Goal: Task Accomplishment & Management: Contribute content

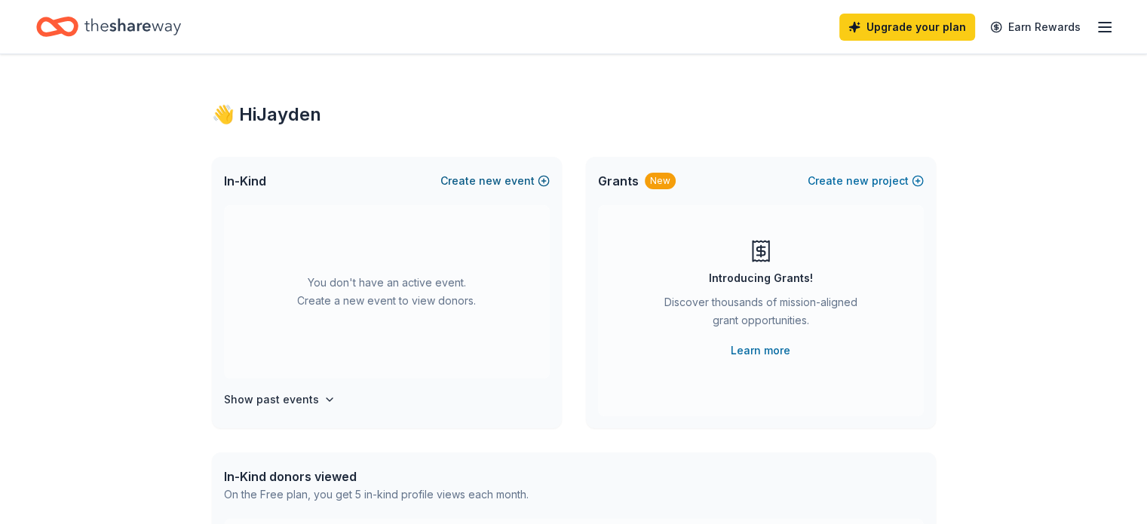
click at [487, 183] on span "new" at bounding box center [490, 181] width 23 height 18
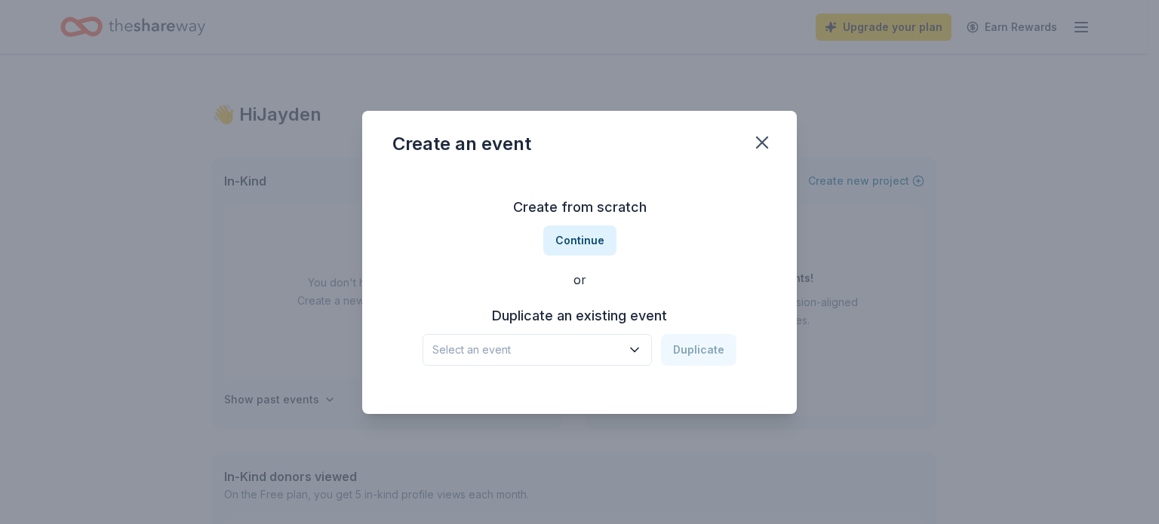
click at [518, 357] on span "Select an event" at bounding box center [526, 350] width 189 height 18
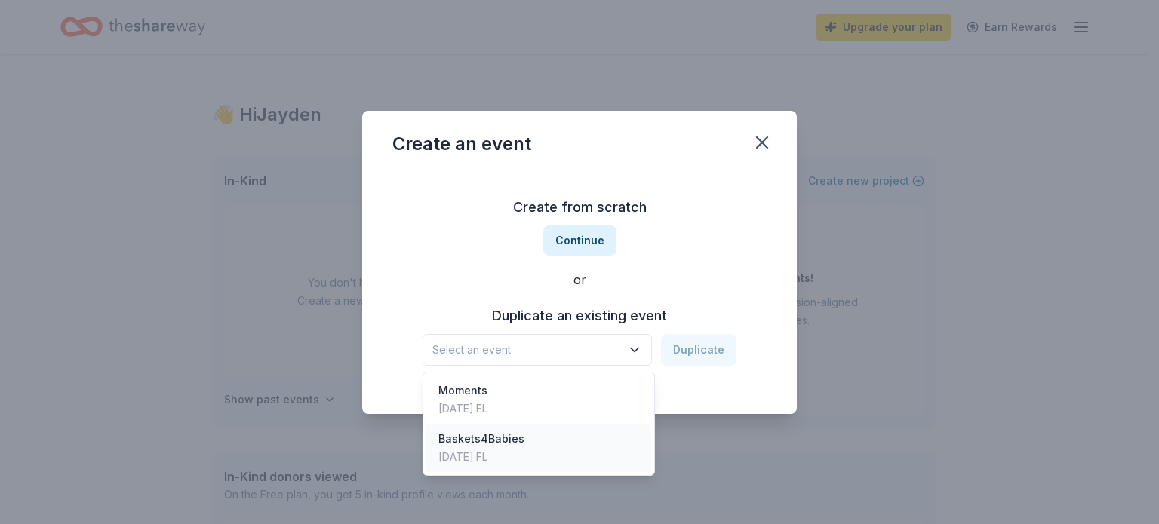
click at [498, 446] on div "Baskets4Babies" at bounding box center [481, 439] width 86 height 18
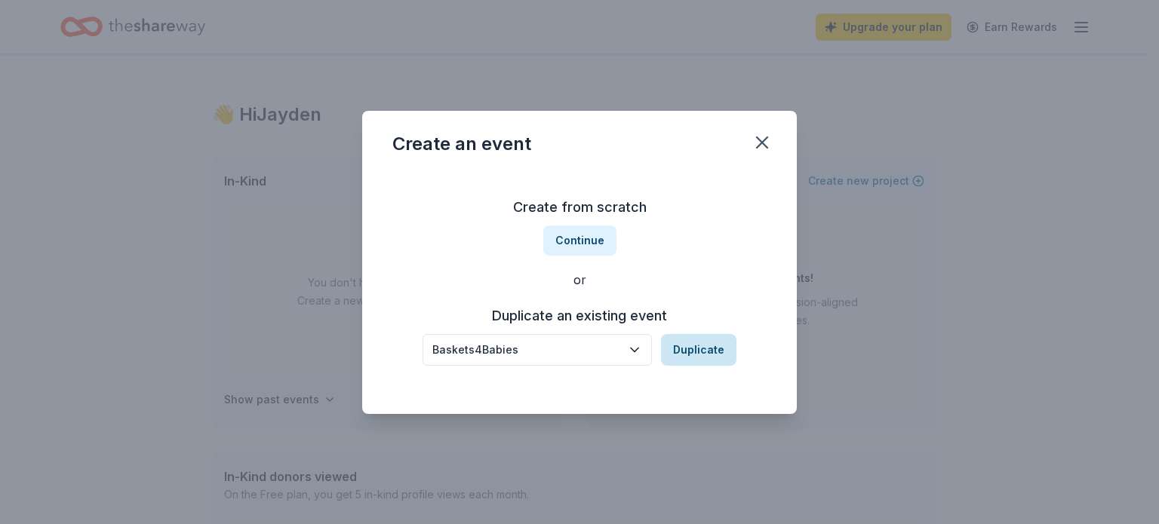
click at [698, 341] on button "Duplicate" at bounding box center [698, 350] width 75 height 32
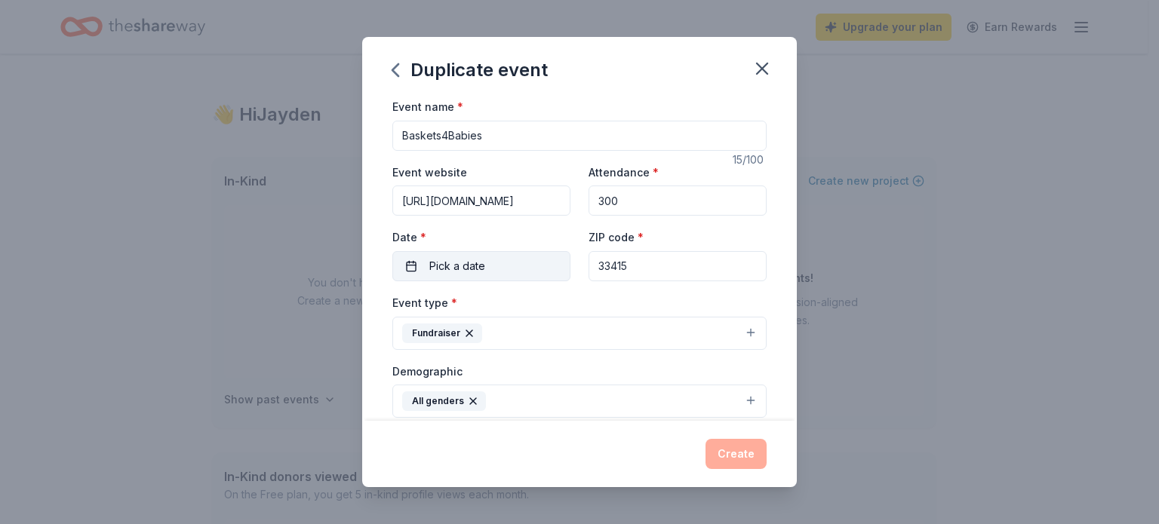
click at [505, 269] on button "Pick a date" at bounding box center [481, 266] width 178 height 30
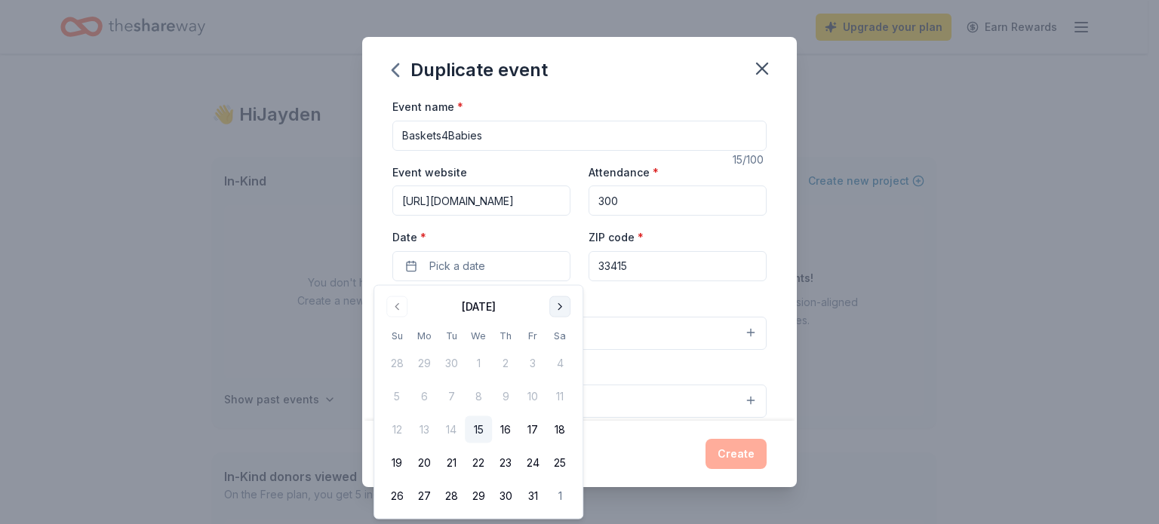
click at [560, 301] on button "Go to next month" at bounding box center [559, 306] width 21 height 21
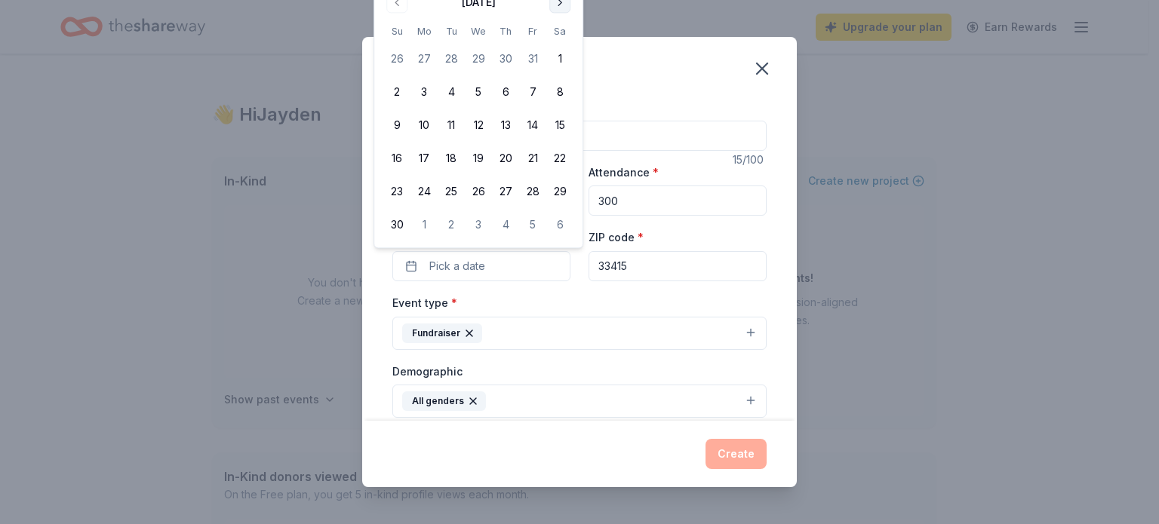
click at [560, 301] on div "Event type * Fundraiser" at bounding box center [579, 321] width 374 height 57
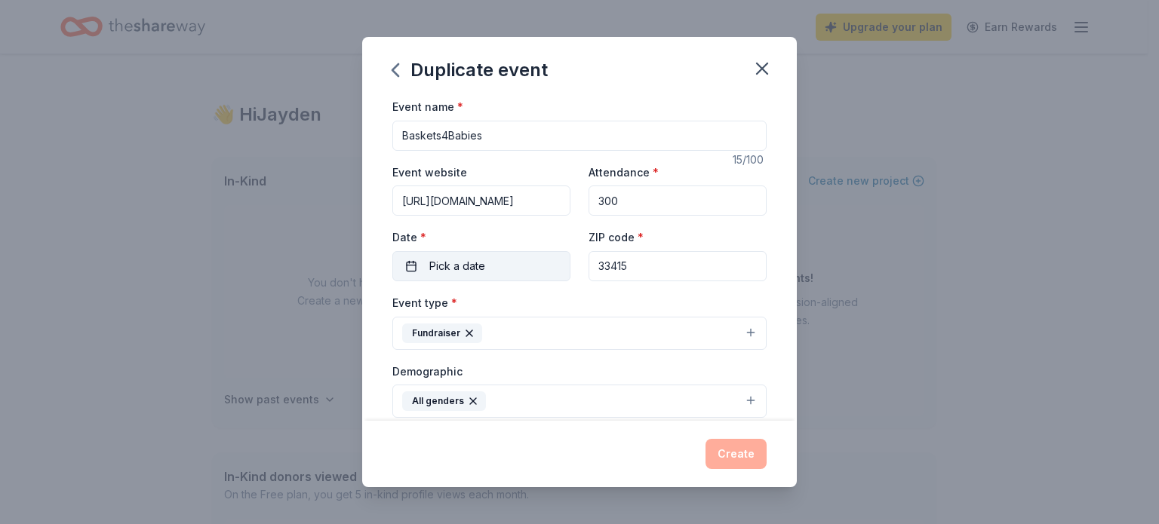
click at [490, 270] on button "Pick a date" at bounding box center [481, 266] width 178 height 30
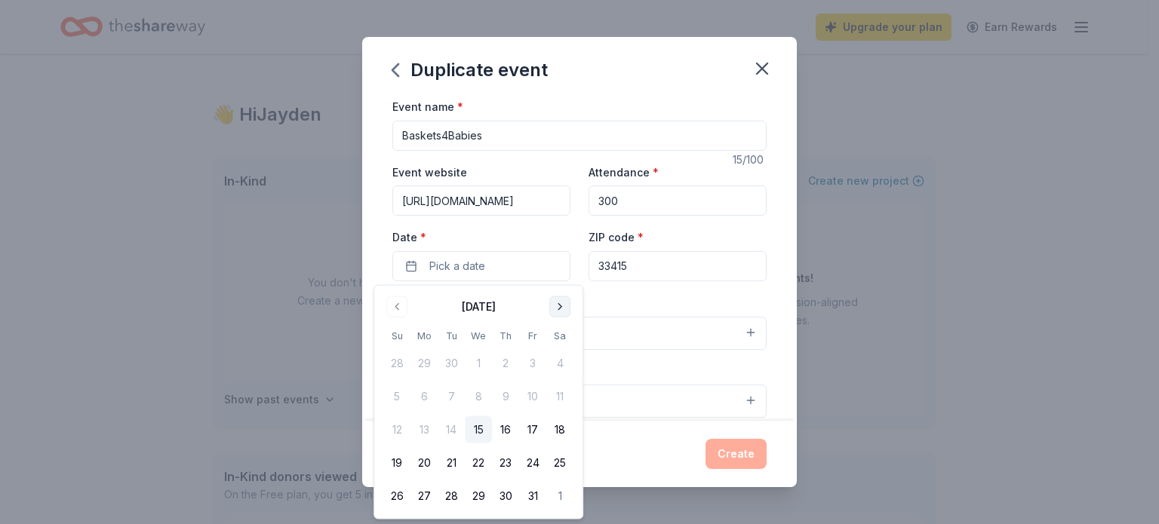
click at [564, 298] on button "Go to next month" at bounding box center [559, 306] width 21 height 21
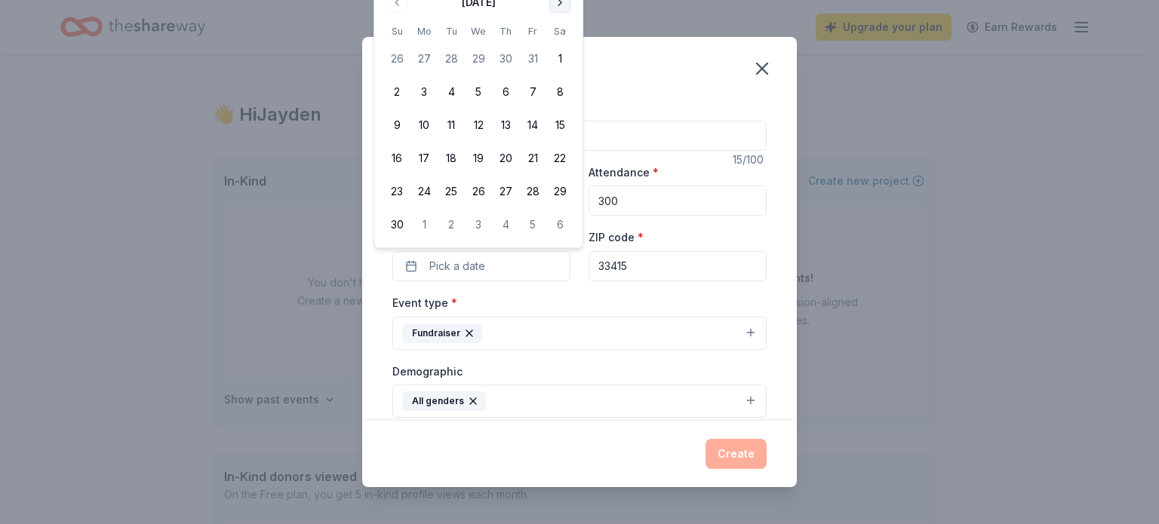
click at [552, 8] on button "Go to next month" at bounding box center [559, 2] width 21 height 21
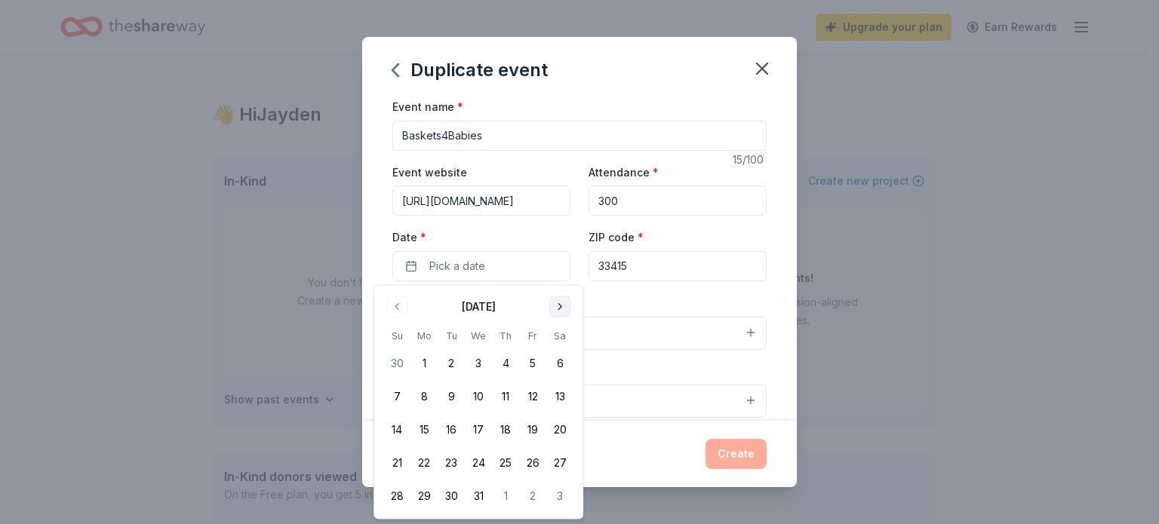
click at [561, 314] on button "Go to next month" at bounding box center [559, 306] width 21 height 21
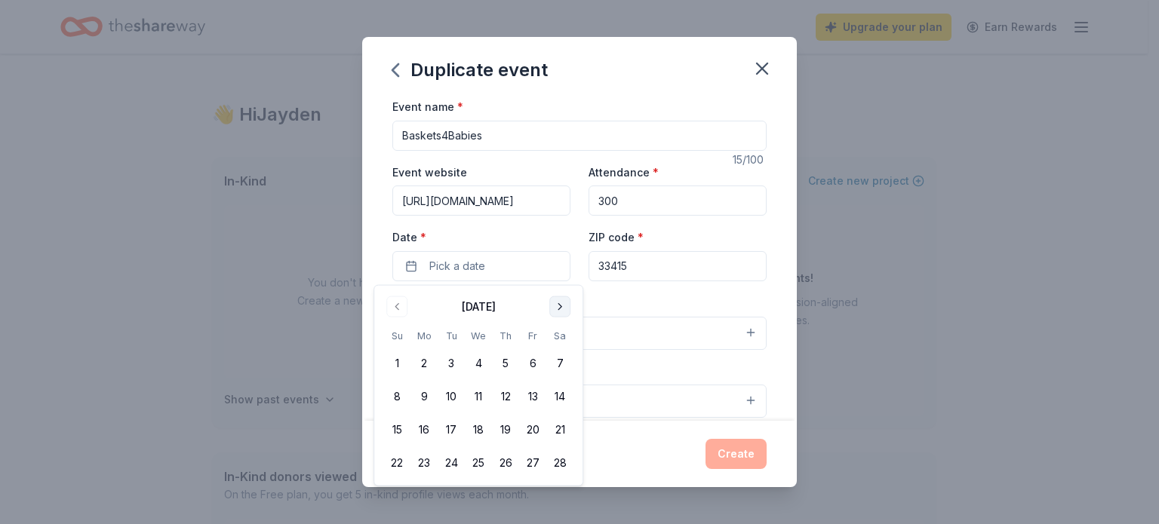
click at [561, 314] on button "Go to next month" at bounding box center [559, 306] width 21 height 21
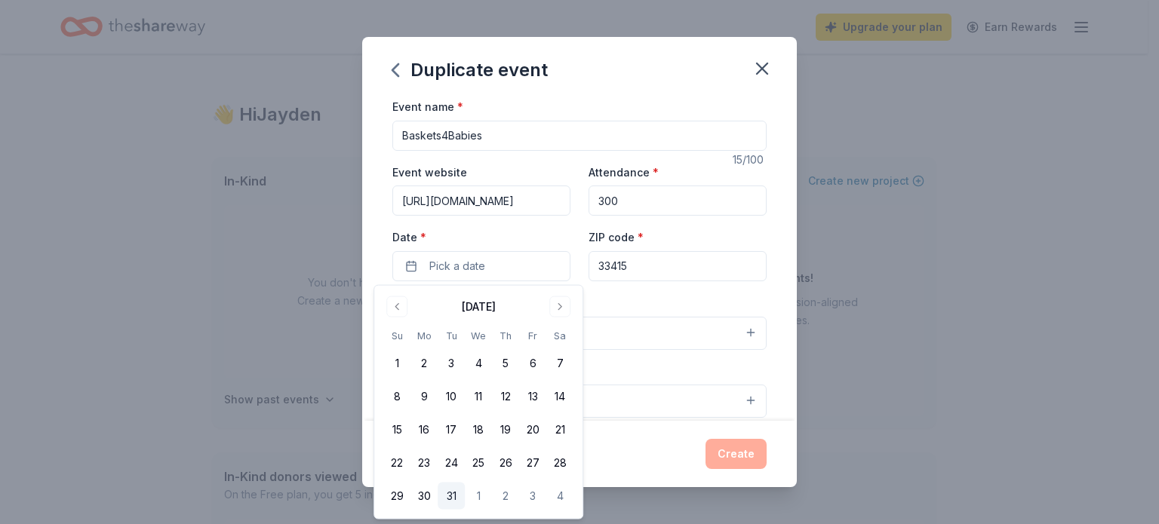
click at [456, 500] on button "31" at bounding box center [451, 496] width 27 height 27
click at [649, 293] on div "Event type * Fundraiser" at bounding box center [579, 321] width 374 height 57
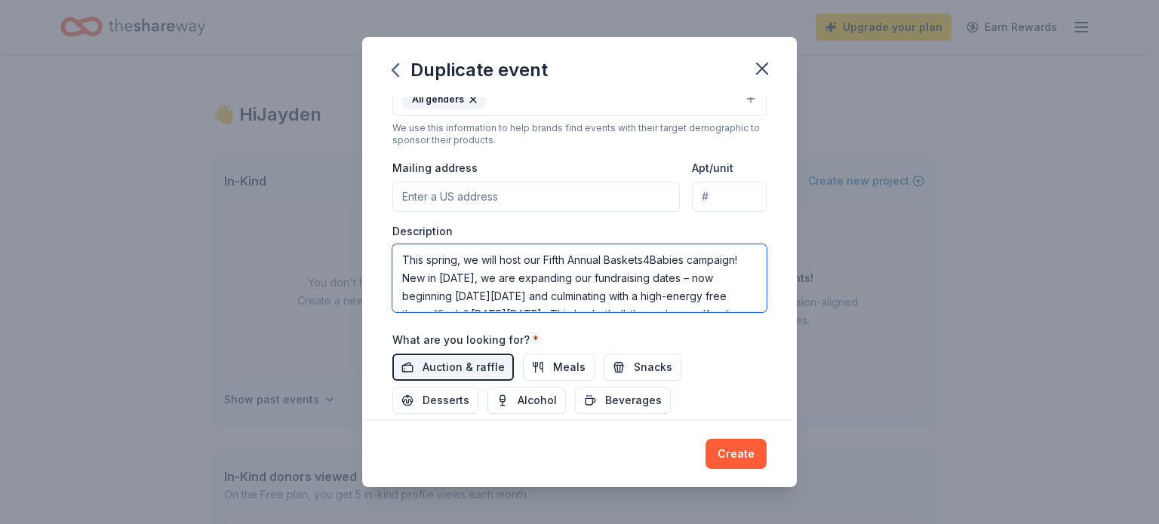
click at [518, 281] on textarea "This spring, we will host our Fifth Annual Baskets4Babies campaign! New in 2025…" at bounding box center [579, 278] width 374 height 68
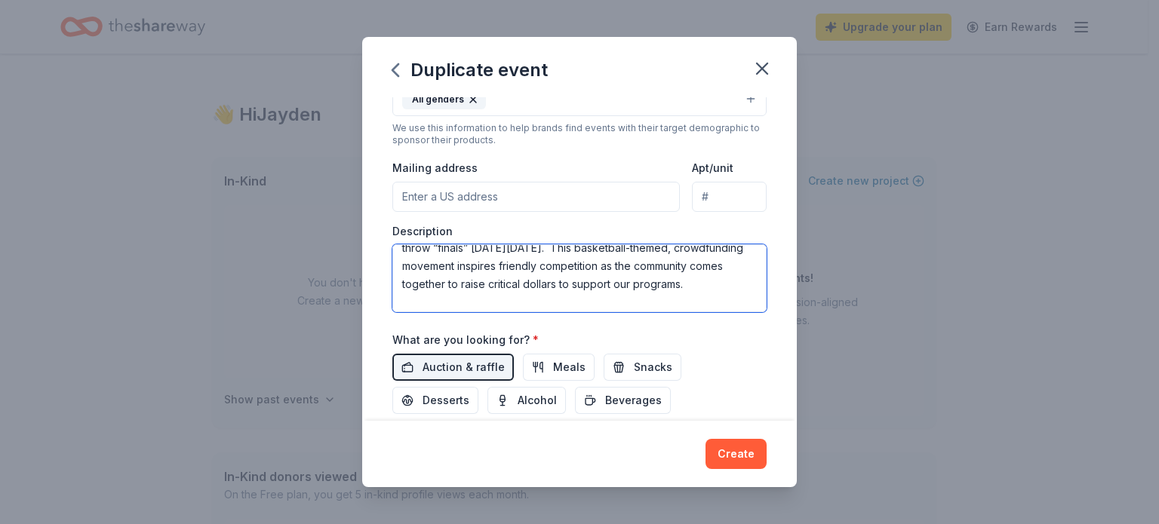
scroll to position [133, 0]
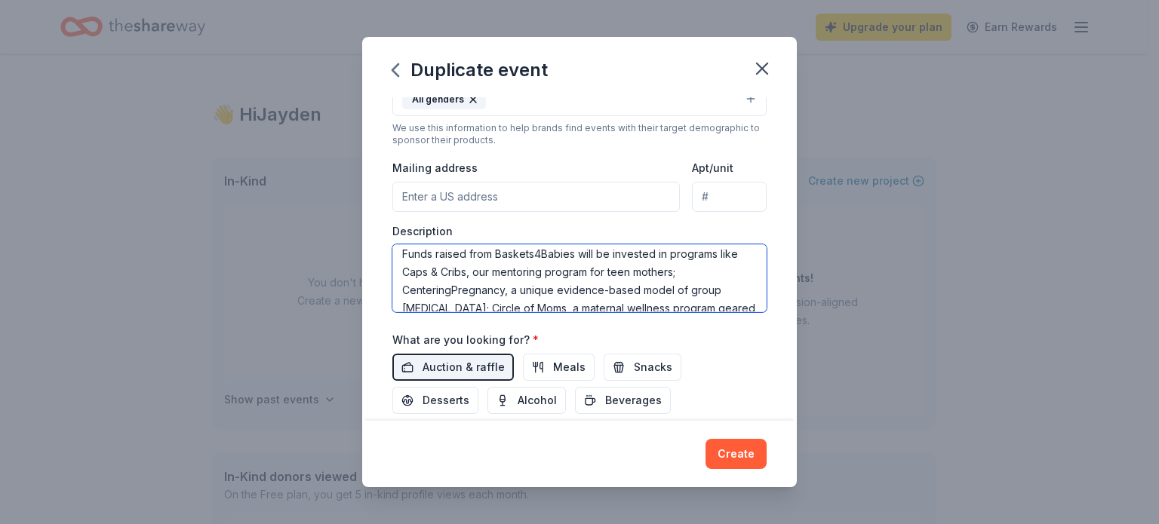
drag, startPoint x: 506, startPoint y: 249, endPoint x: 504, endPoint y: 277, distance: 28.0
click at [506, 249] on textarea "This spring, we will host our Fifth Annual Baskets4Babies campaign! New in 2025…" at bounding box center [579, 278] width 374 height 68
click at [504, 277] on textarea "This spring, we will host our Fifth Annual Baskets4Babies campaign! New in 2025…" at bounding box center [579, 278] width 374 height 68
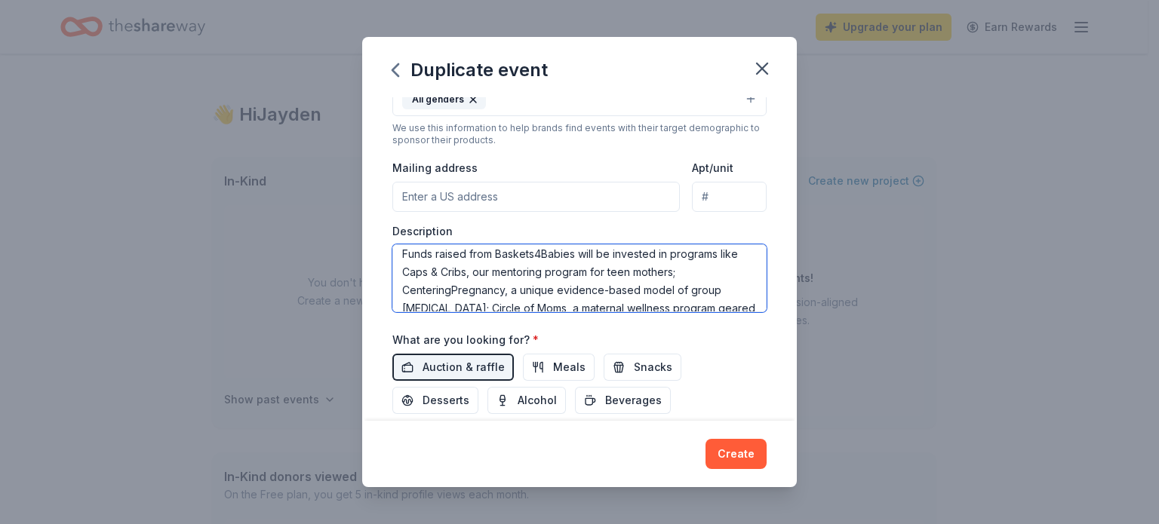
click at [504, 277] on textarea "This spring, we will host our Fifth Annual Baskets4Babies campaign! New in 2025…" at bounding box center [579, 278] width 374 height 68
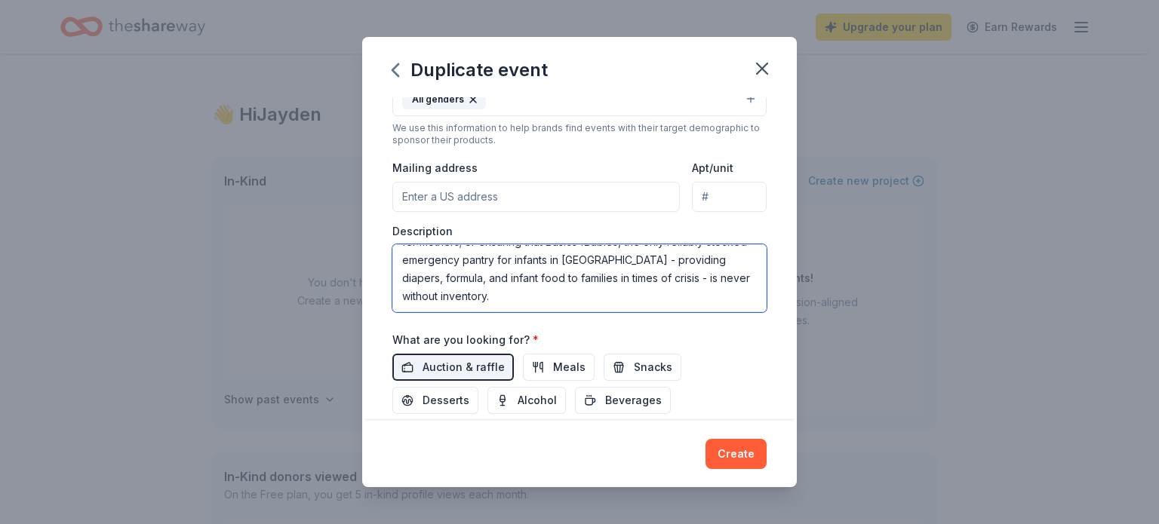
click at [674, 275] on textarea "This spring, we will host our Fifth Annual Baskets4Babies campaign! New in 2025…" at bounding box center [579, 278] width 374 height 68
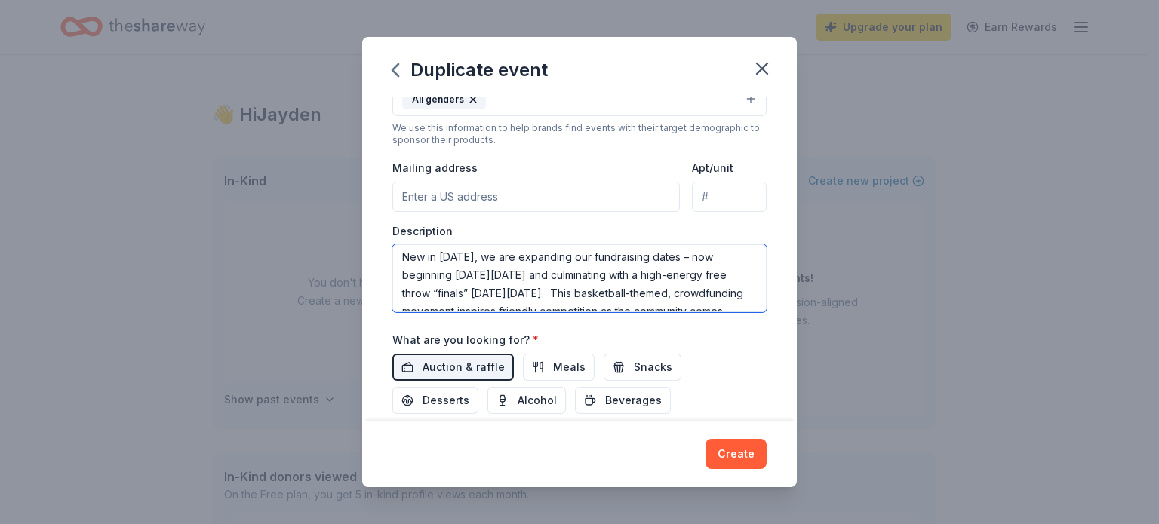
scroll to position [0, 0]
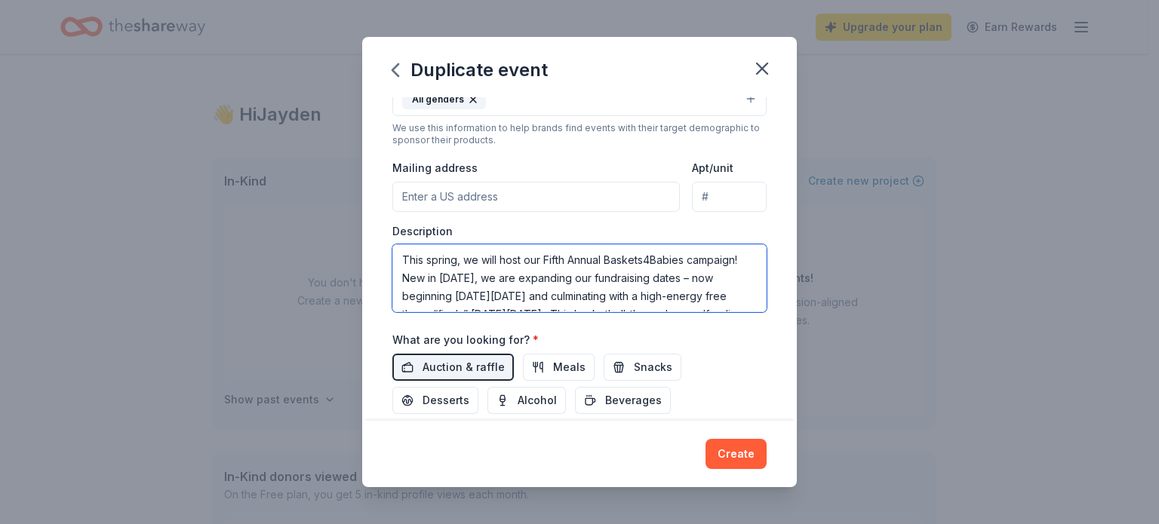
drag, startPoint x: 637, startPoint y: 280, endPoint x: 316, endPoint y: 217, distance: 326.7
click at [316, 217] on div "Duplicate event Event name * Baskets4Babies 15 /100 Event website https://www.h…" at bounding box center [579, 262] width 1159 height 524
paste textarea "Sixth Annual Baskets4Babies campaign! This basketball-themed, crowdfunding move…"
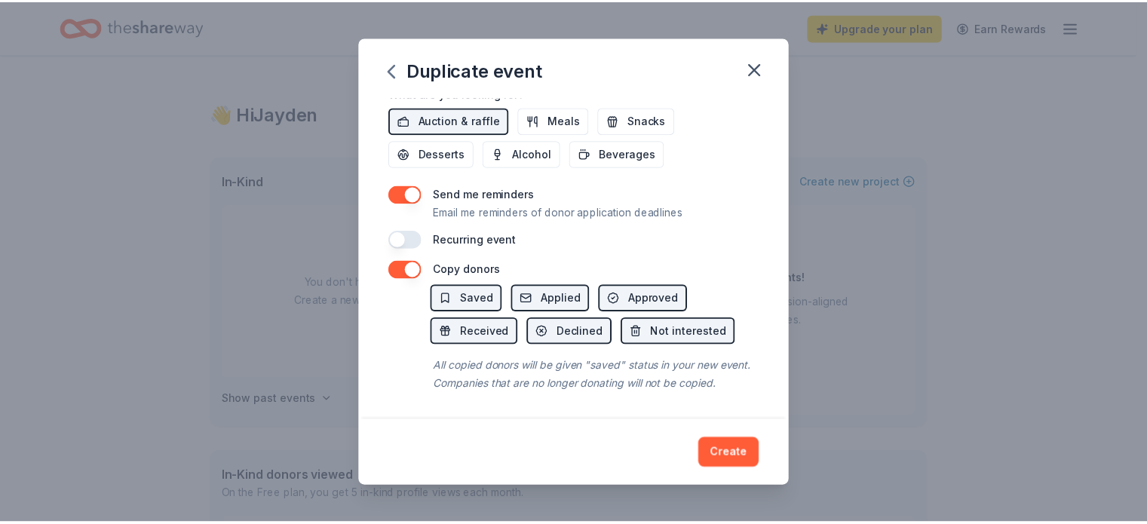
scroll to position [565, 0]
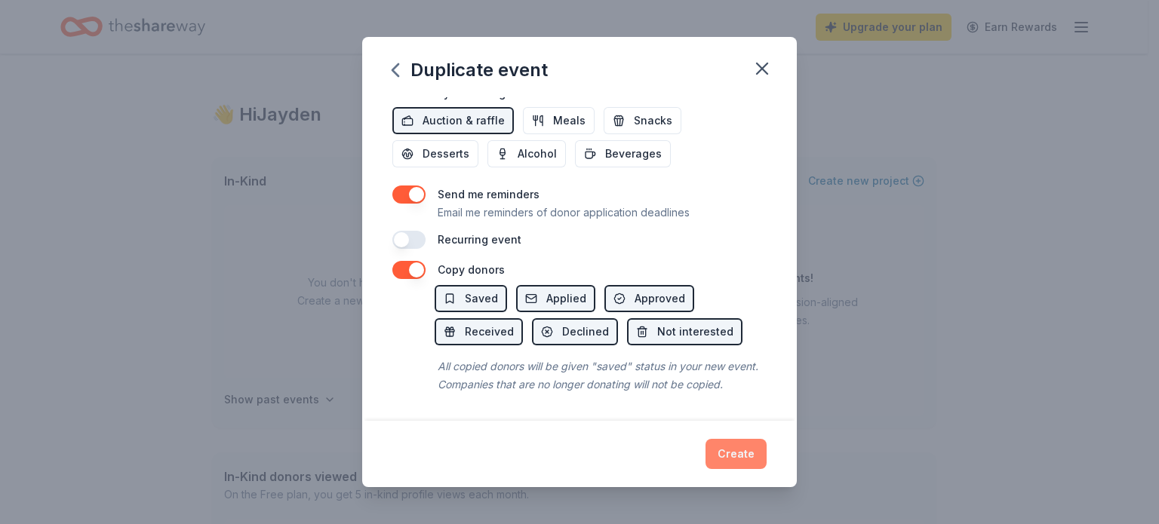
type textarea "This spring, we will host our Sixth Annual Baskets4Babies campaign! This basket…"
click at [734, 453] on button "Create" at bounding box center [735, 454] width 61 height 30
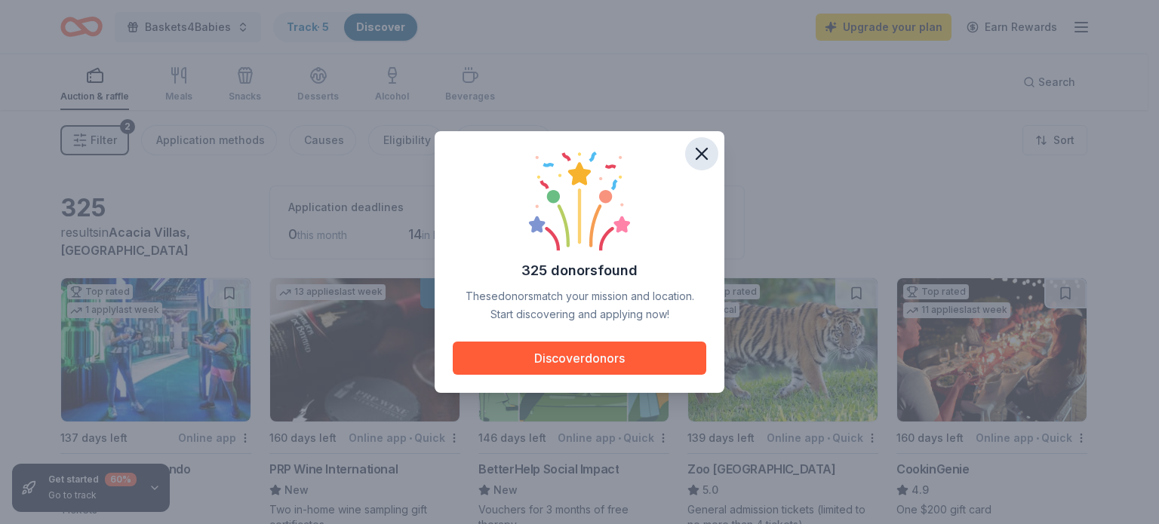
click at [699, 145] on icon "button" at bounding box center [701, 153] width 21 height 21
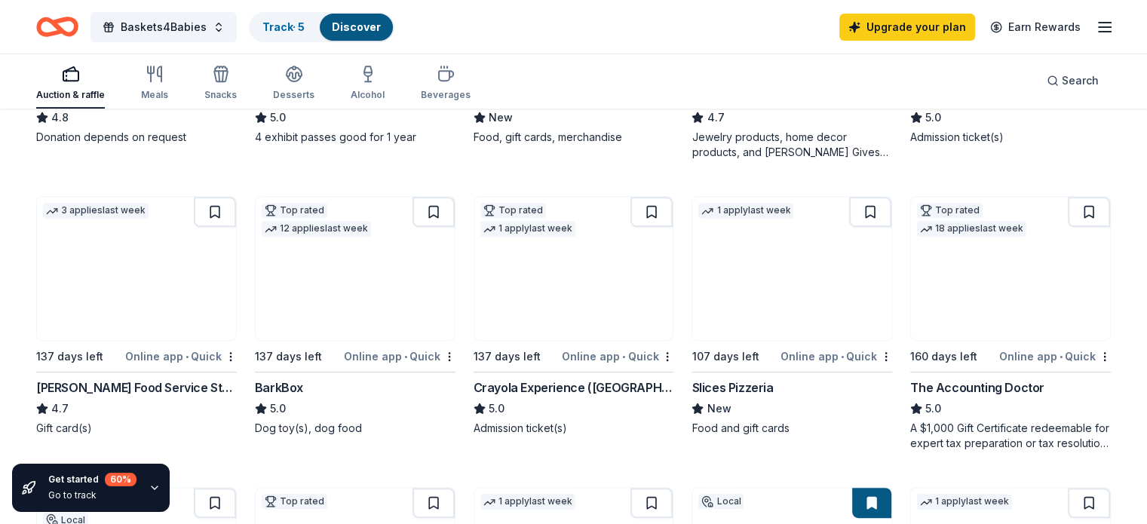
scroll to position [679, 0]
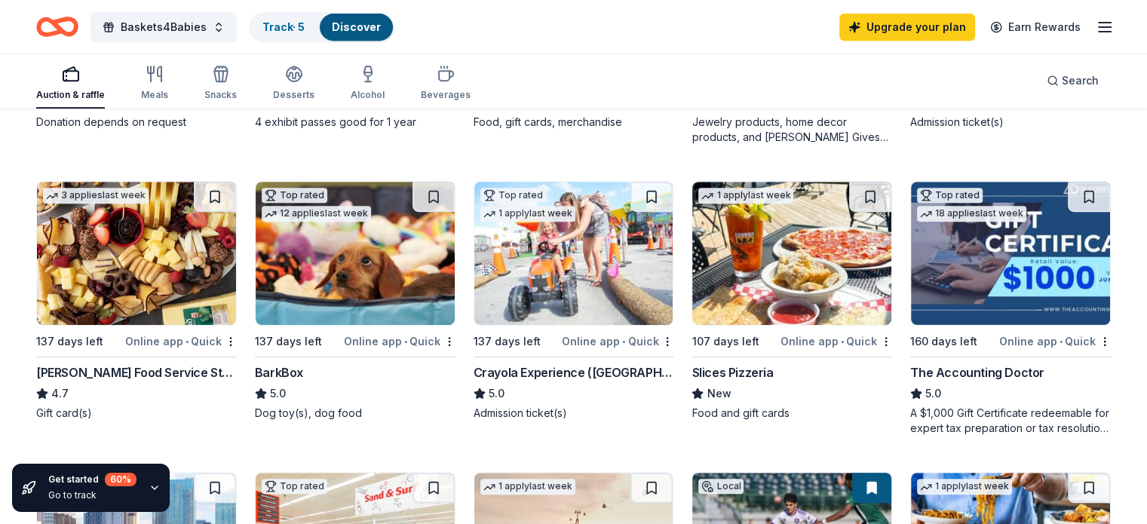
click at [323, 263] on img at bounding box center [355, 253] width 199 height 143
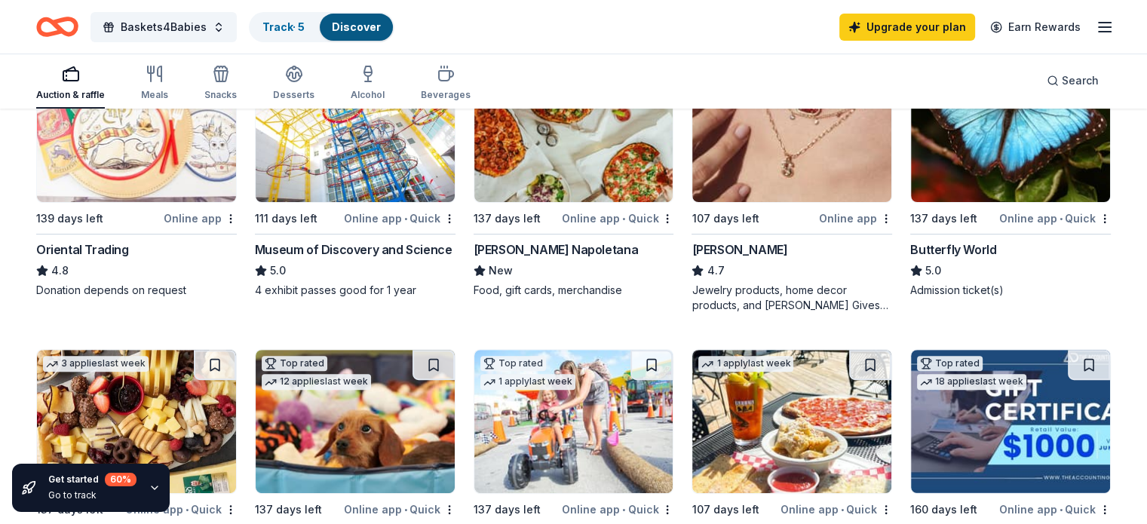
scroll to position [377, 0]
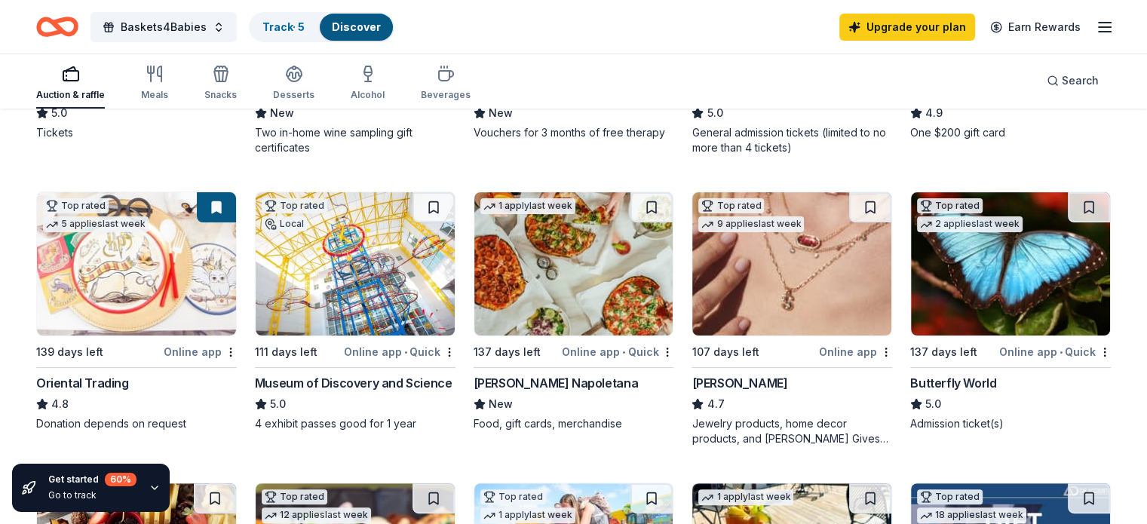
click at [794, 293] on img at bounding box center [792, 263] width 199 height 143
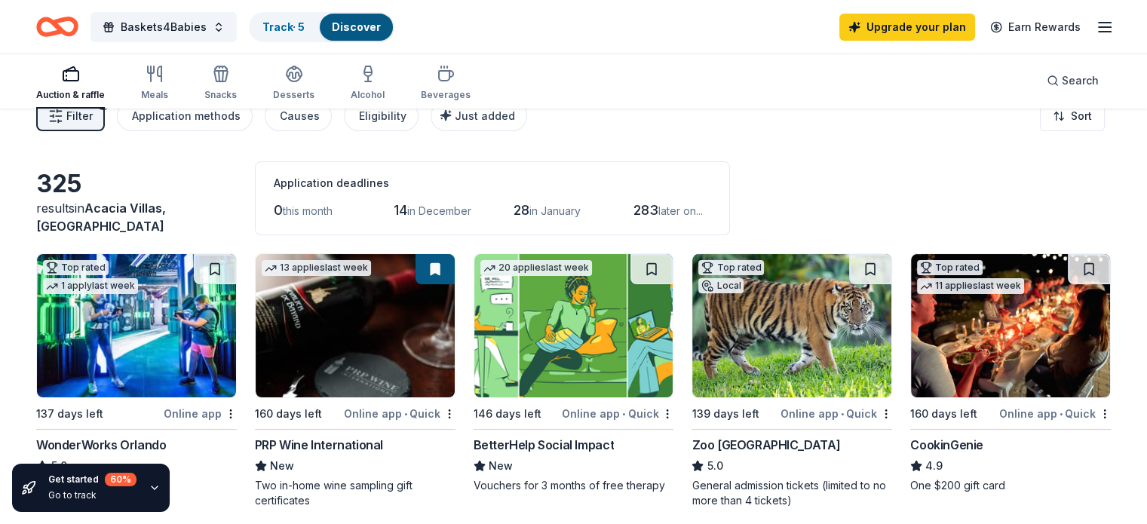
scroll to position [0, 0]
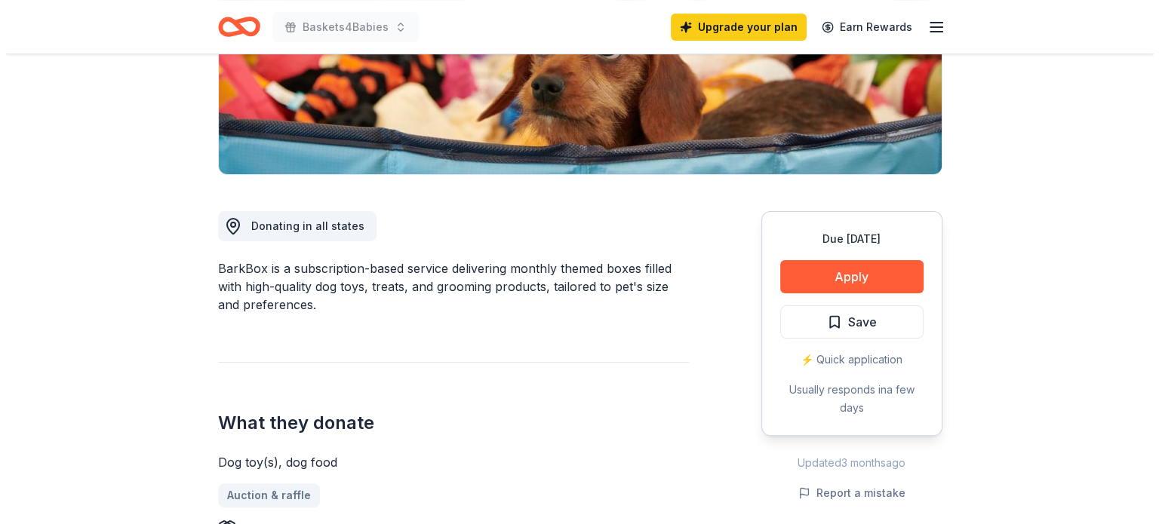
scroll to position [302, 0]
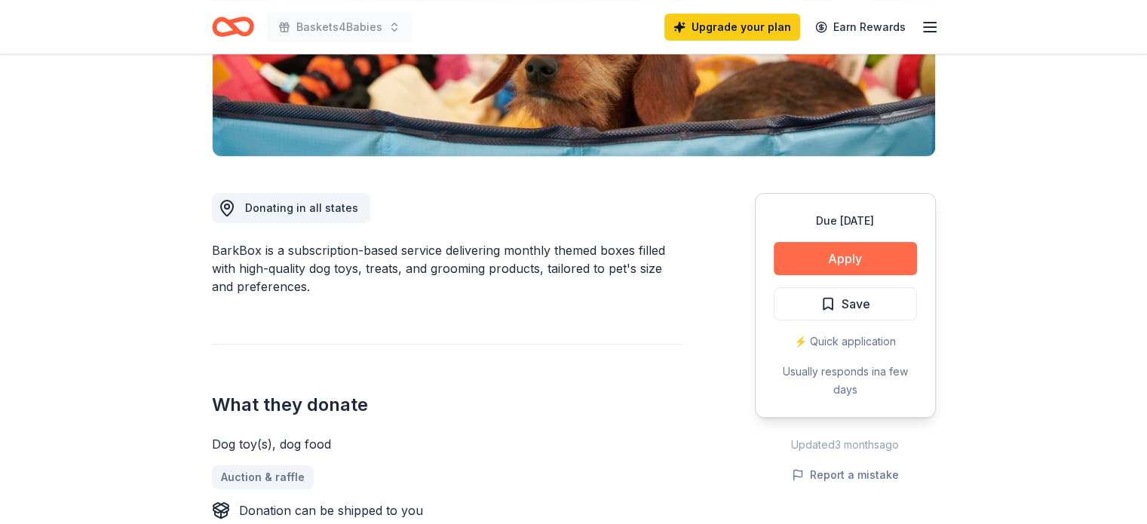
click at [848, 259] on button "Apply" at bounding box center [845, 258] width 143 height 33
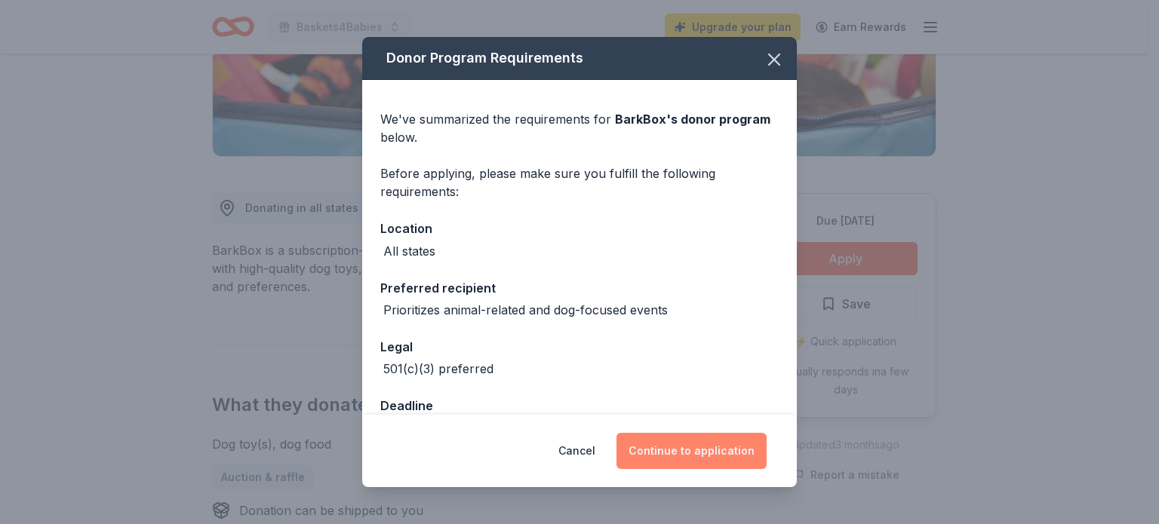
click at [679, 456] on button "Continue to application" at bounding box center [691, 451] width 150 height 36
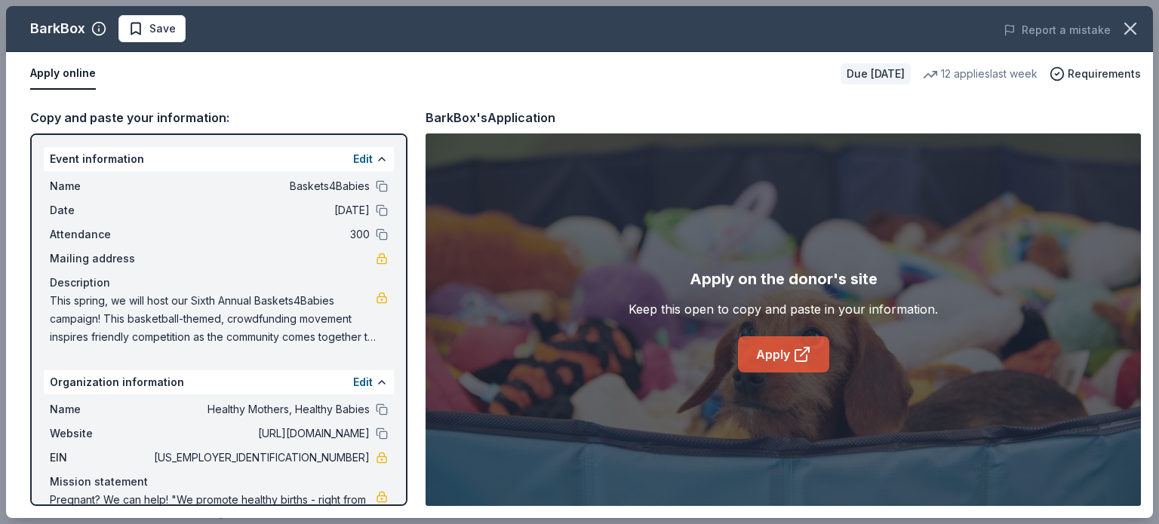
click at [797, 349] on icon at bounding box center [802, 355] width 18 height 18
